Goal: Task Accomplishment & Management: Manage account settings

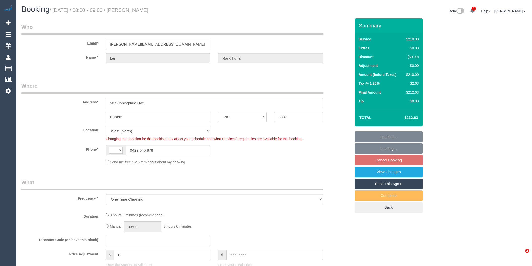
select select "VIC"
select select "object:676"
select select "string:AU"
select select "string:stripe-pm_1PqppR2GScqysDRVChS9sRwO"
select select "180"
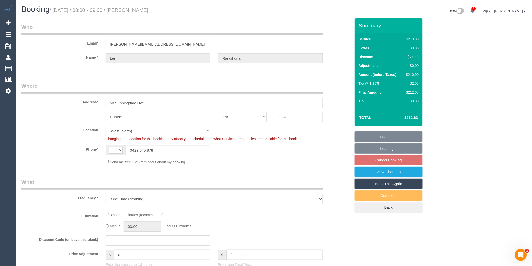
select select "number:29"
select select "number:14"
select select "number:19"
select select "number:36"
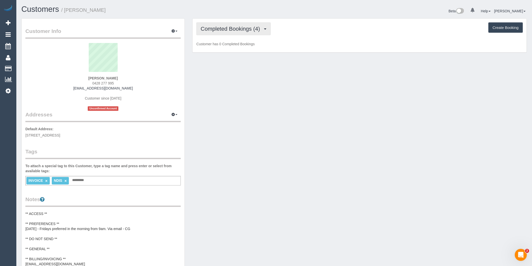
click at [241, 31] on span "Completed Bookings (4)" at bounding box center [232, 29] width 62 height 6
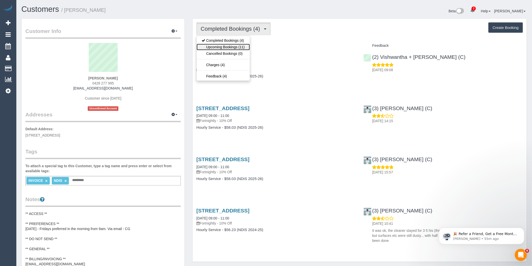
click at [244, 45] on link "Upcoming Bookings (11)" at bounding box center [223, 47] width 53 height 7
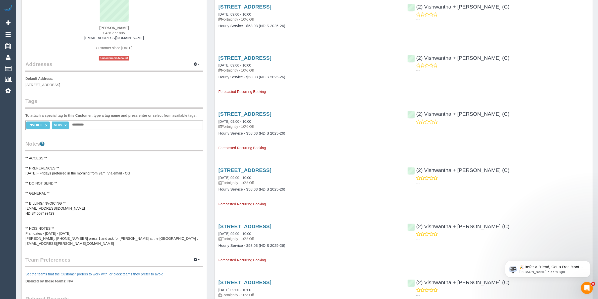
scroll to position [63, 0]
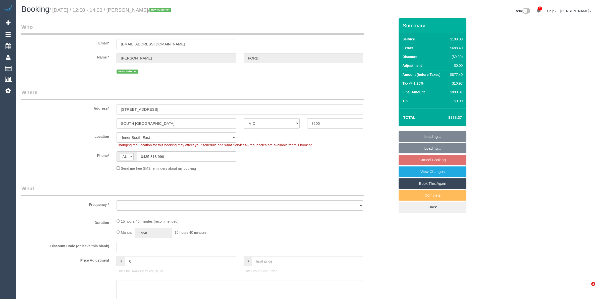
select select "VIC"
select select "object:707"
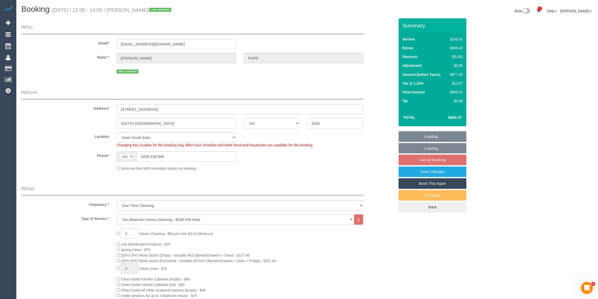
select select "string:stripe-pm_1Rvu6R2GScqysDRVejQyXUOo"
select select "number:28"
select select "number:14"
select select "number:19"
select select "number:24"
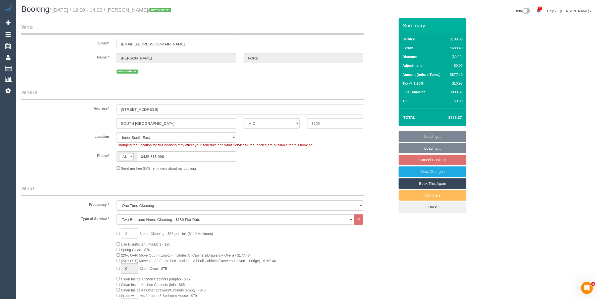
select select "number:13"
select select "object:1419"
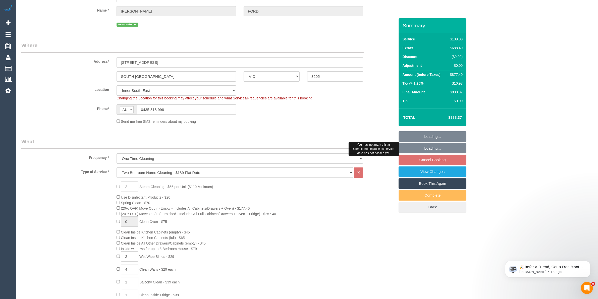
scroll to position [94, 0]
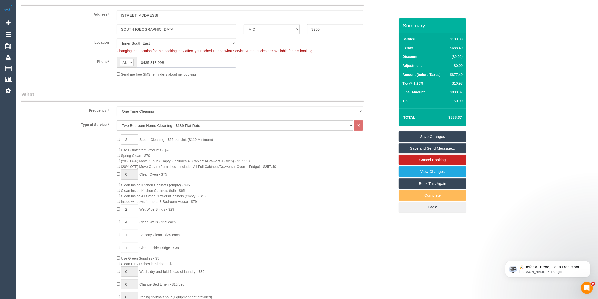
drag, startPoint x: 177, startPoint y: 63, endPoint x: 112, endPoint y: 53, distance: 66.4
click at [112, 53] on sui-booking-location "Location [GEOGRAPHIC_DATA] (North) East (South) [GEOGRAPHIC_DATA] (East) [GEOGR…" at bounding box center [208, 57] width 374 height 39
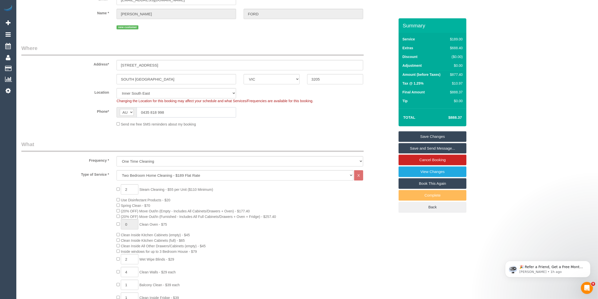
scroll to position [0, 0]
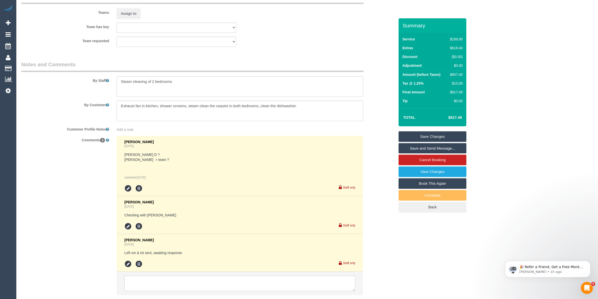
scroll to position [789, 0]
click at [188, 278] on textarea at bounding box center [239, 283] width 231 height 16
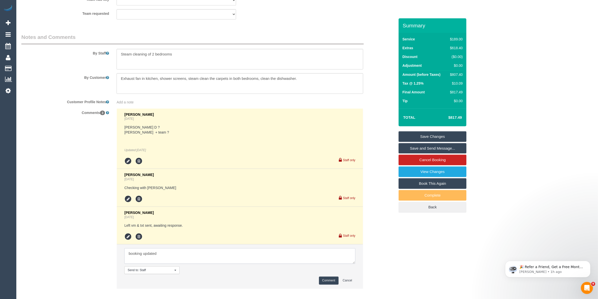
scroll to position [842, 0]
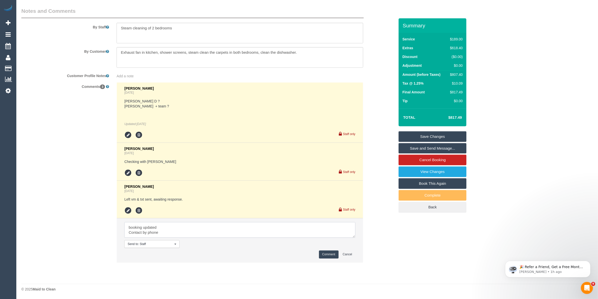
type textarea "booking updated Contact by phone"
click at [328, 255] on button "Comment" at bounding box center [329, 255] width 20 height 8
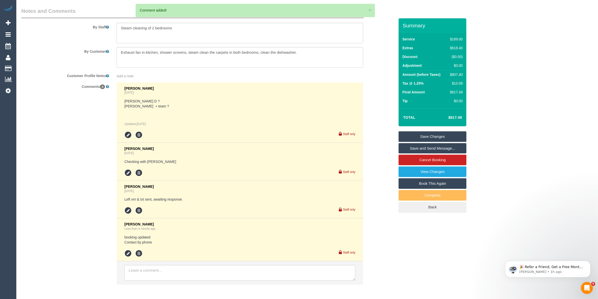
click at [460, 133] on link "Save Changes" at bounding box center [433, 136] width 68 height 11
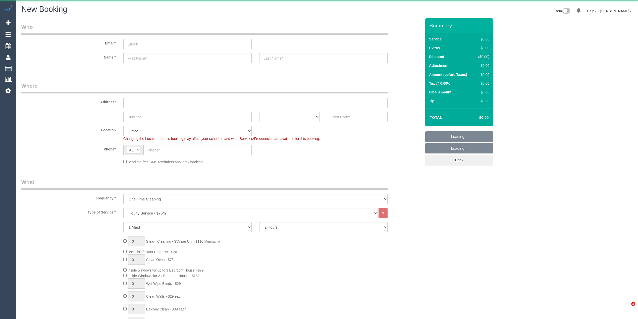
select select "object:813"
